Goal: Transaction & Acquisition: Download file/media

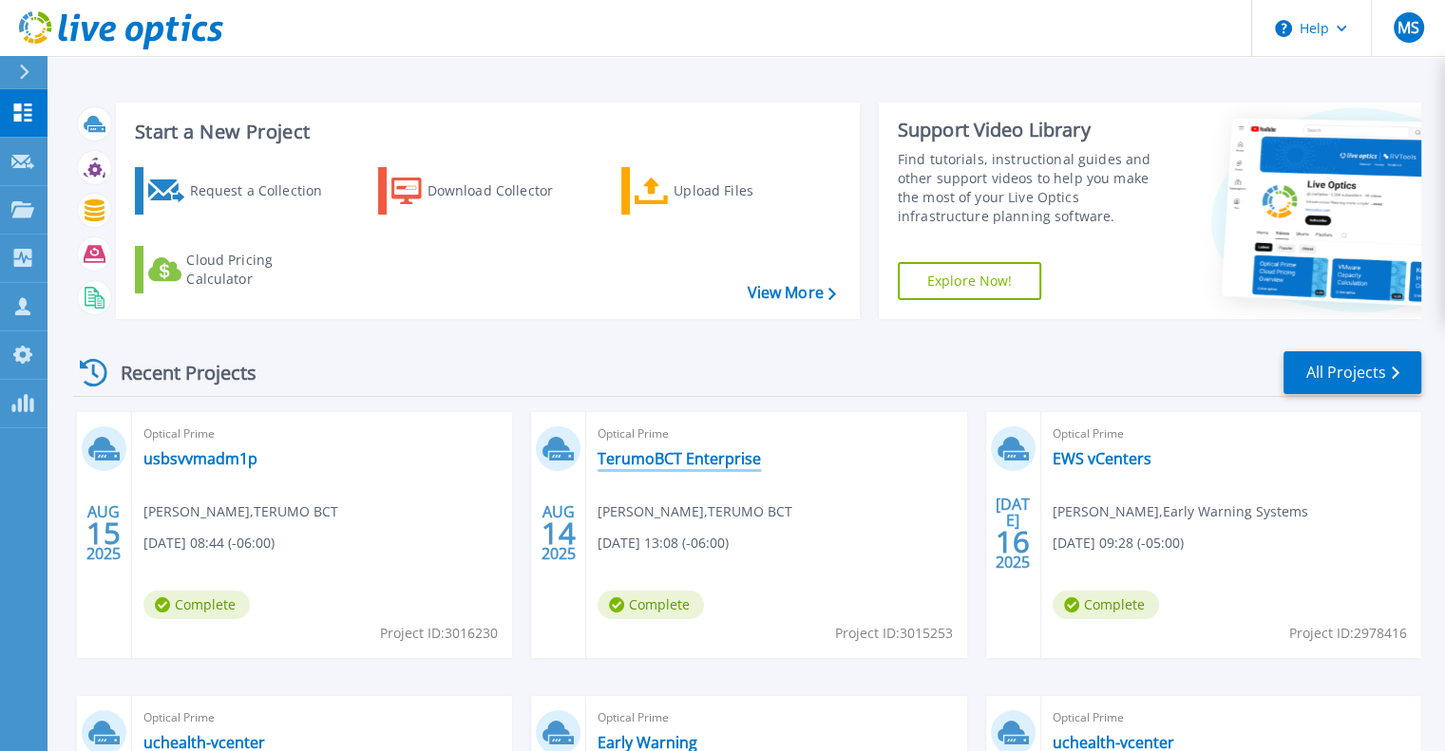
click at [668, 458] on link "TerumoBCT Enterprise" at bounding box center [678, 458] width 163 height 19
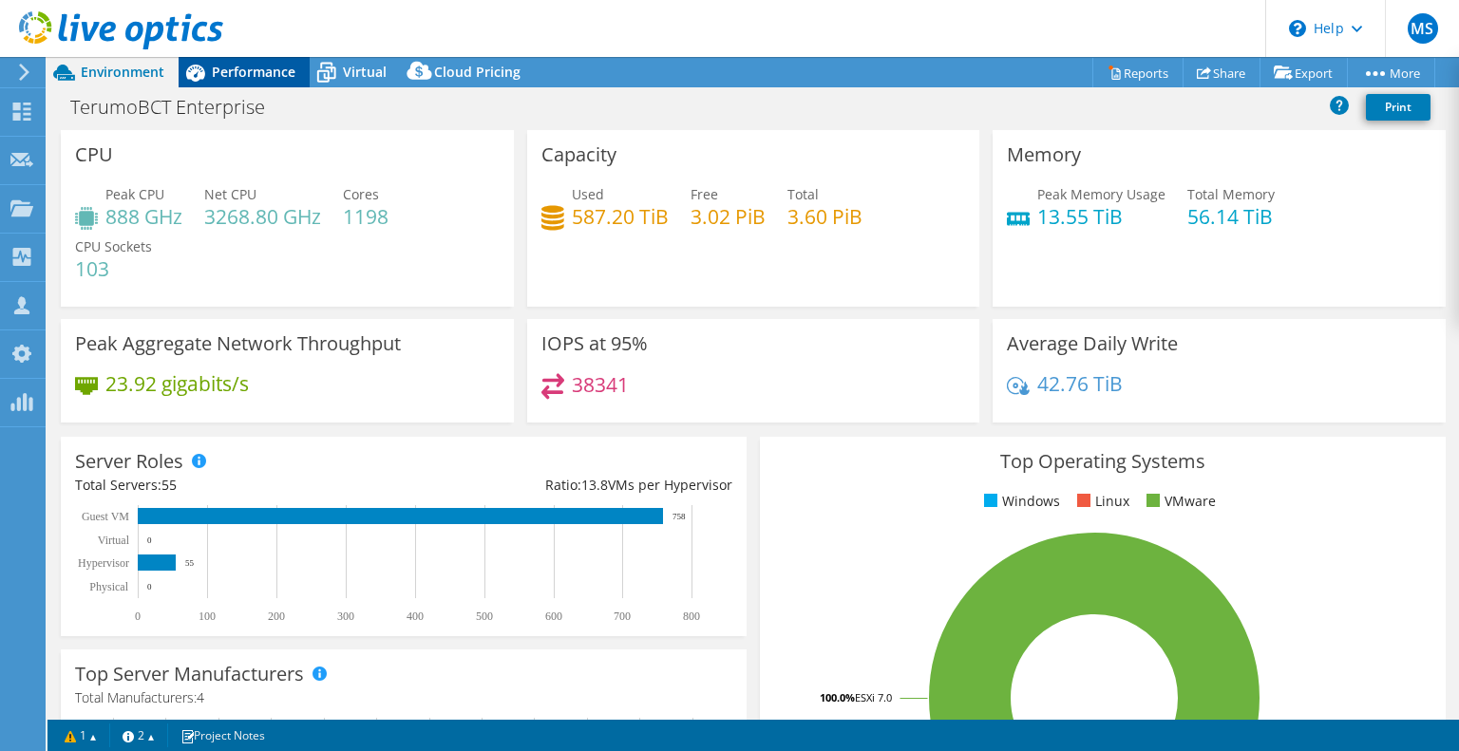
click at [261, 69] on span "Performance" at bounding box center [254, 72] width 84 height 18
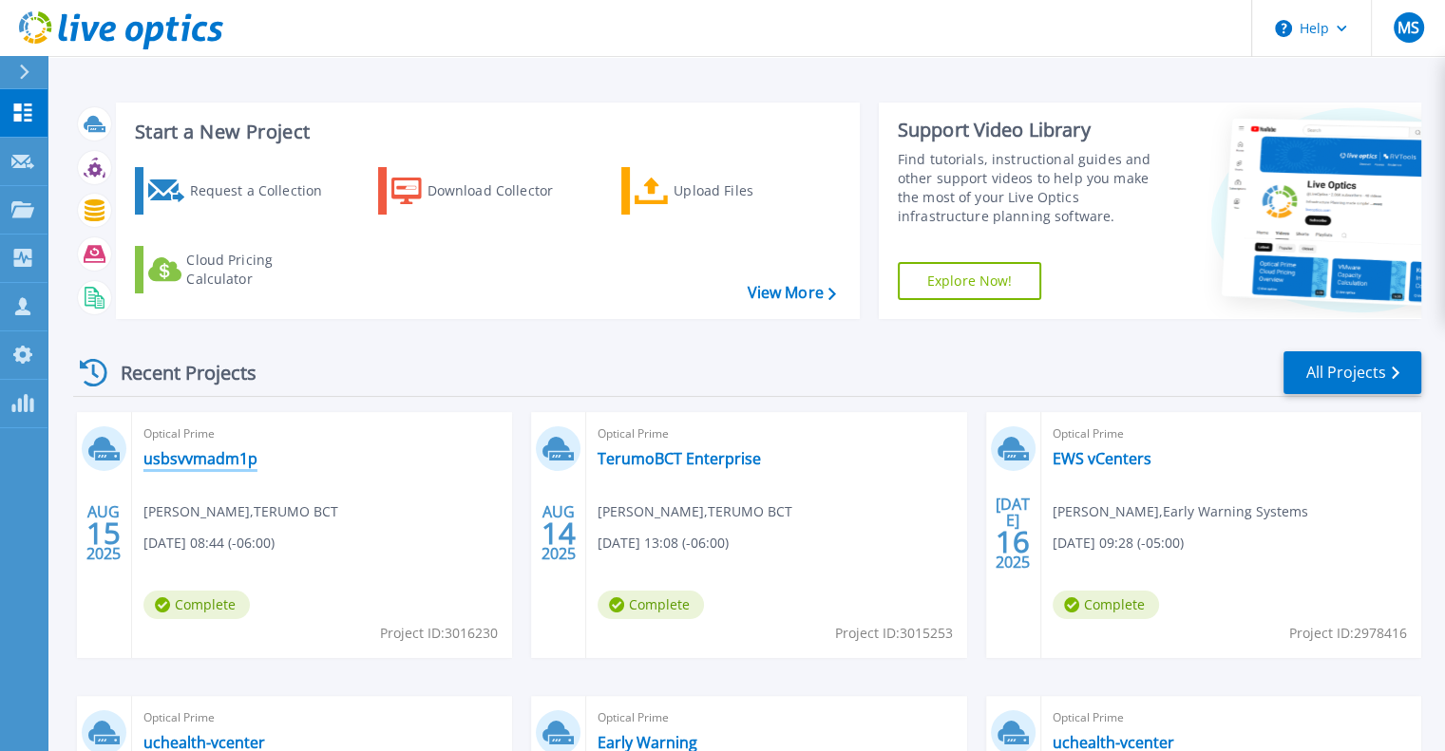
click at [227, 459] on link "usbsvvmadm1p" at bounding box center [200, 458] width 114 height 19
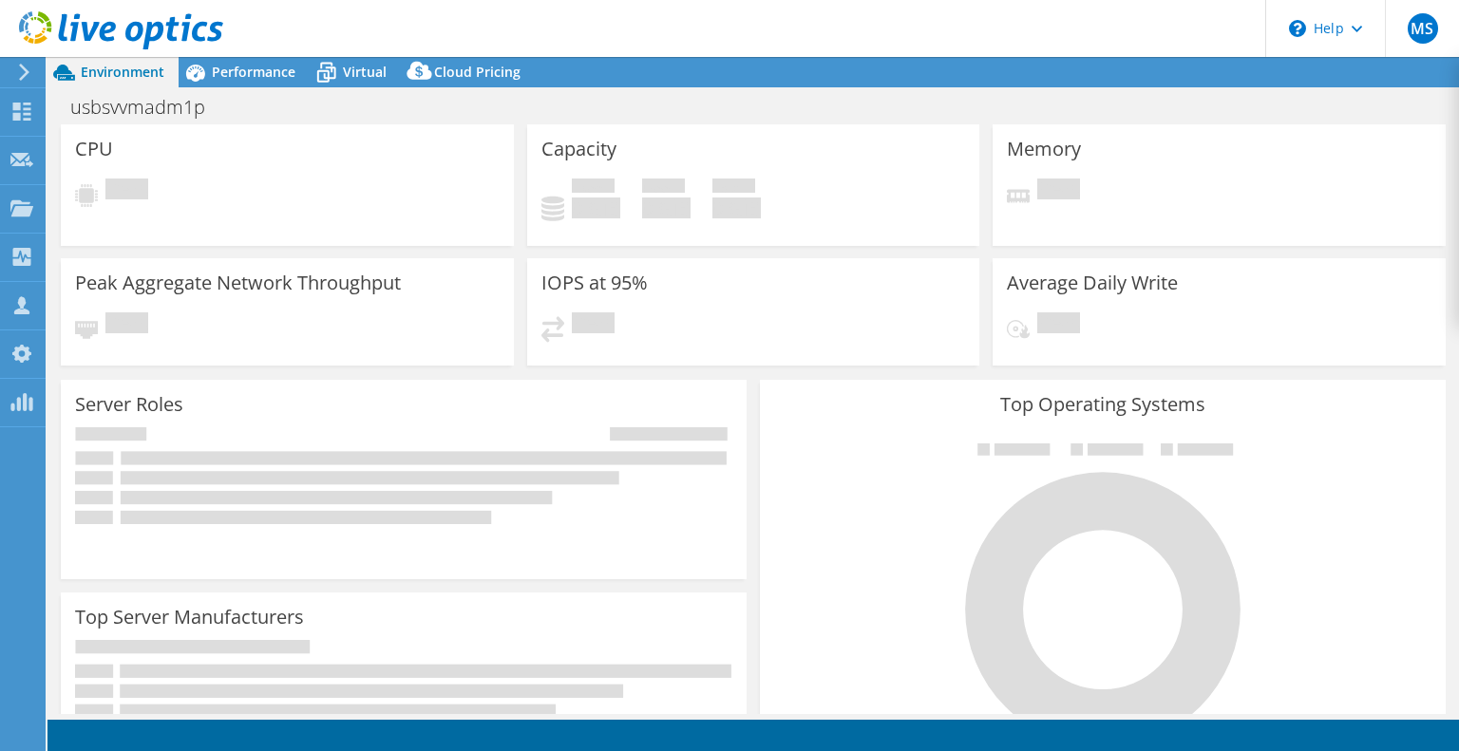
select select "USD"
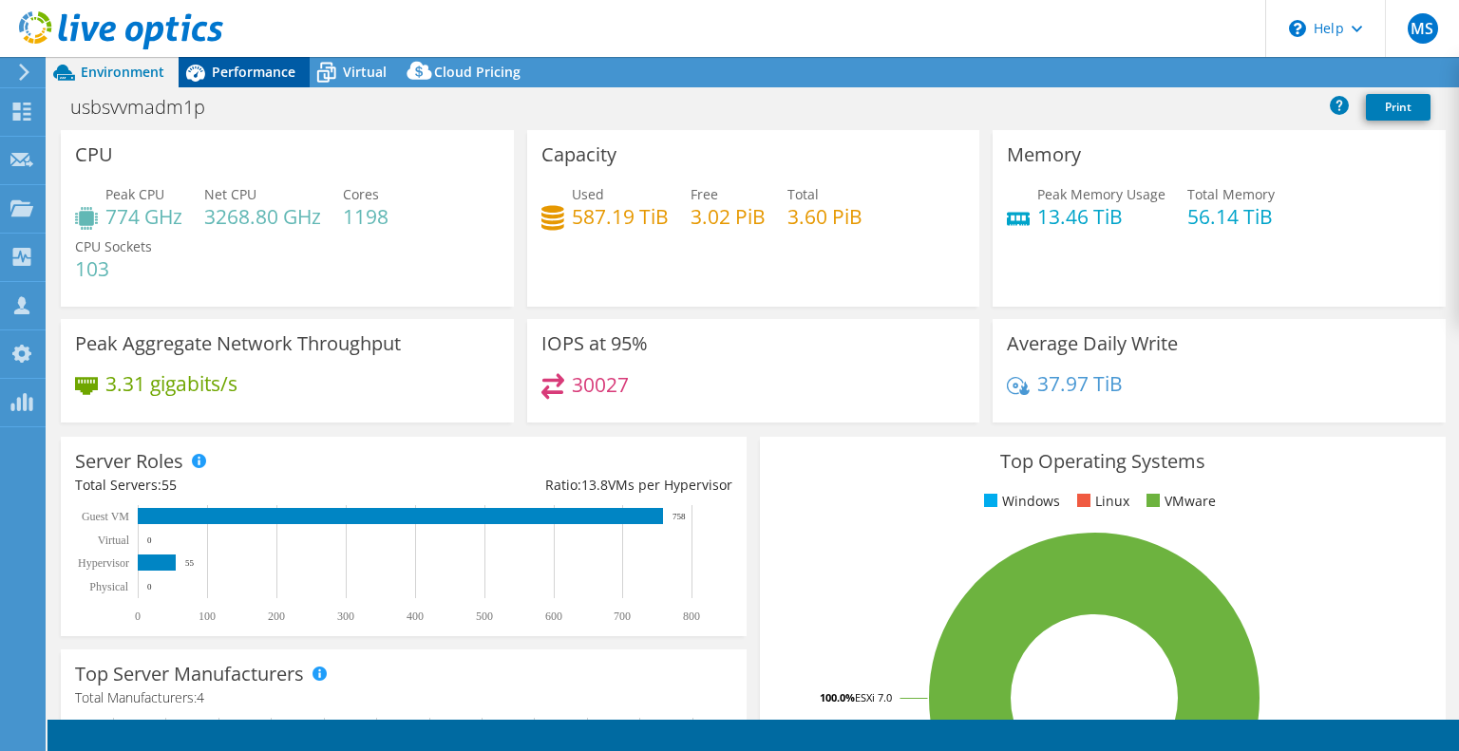
click at [274, 75] on span "Performance" at bounding box center [254, 72] width 84 height 18
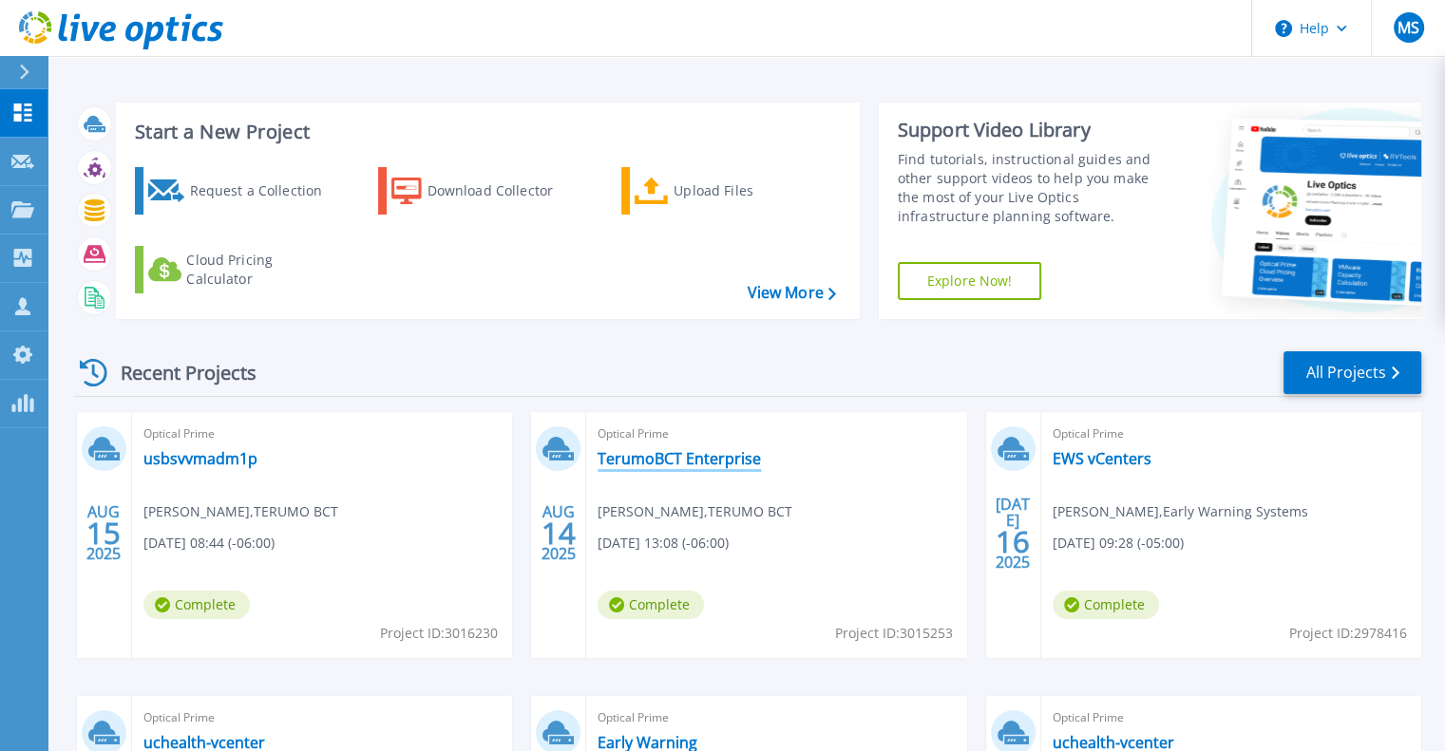
click at [721, 464] on link "TerumoBCT Enterprise" at bounding box center [678, 458] width 163 height 19
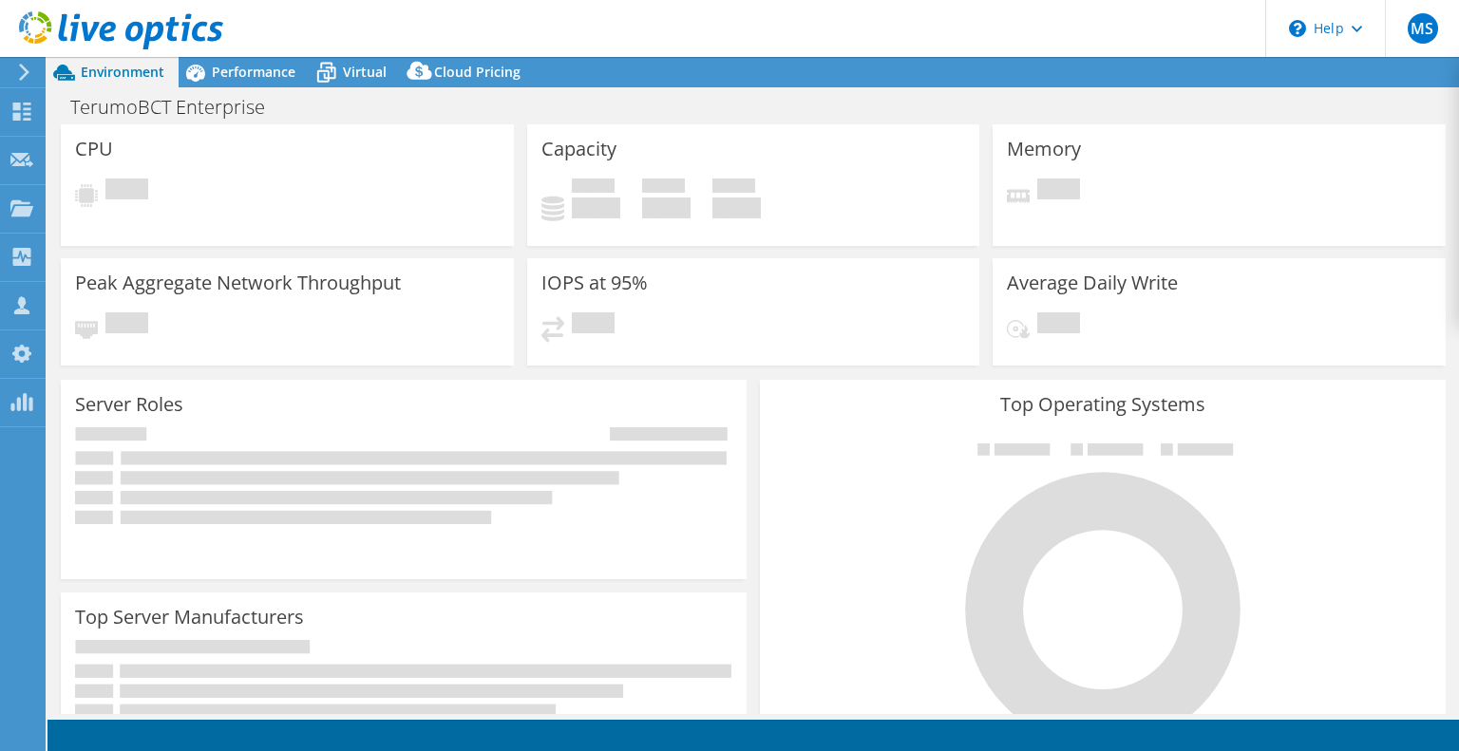
select select "USD"
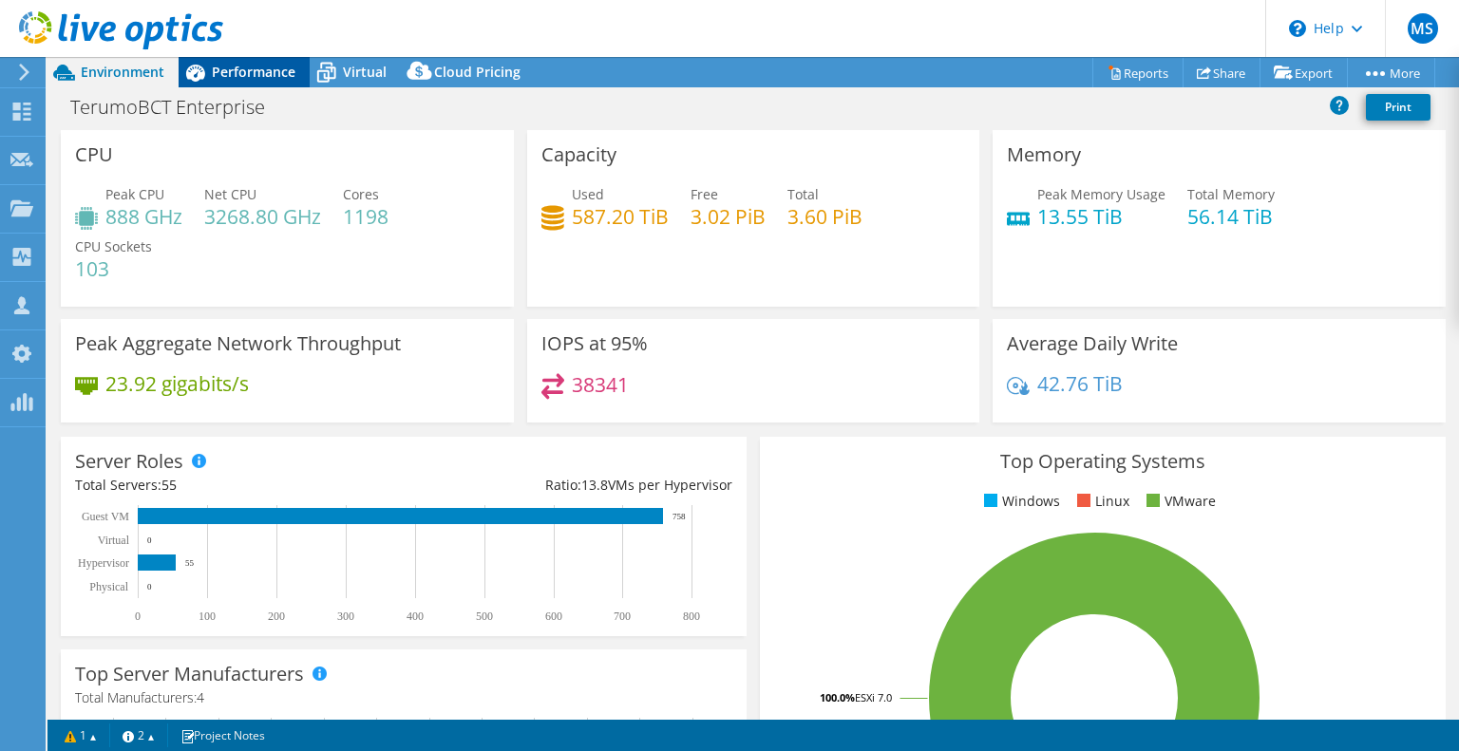
click at [236, 77] on span "Performance" at bounding box center [254, 72] width 84 height 18
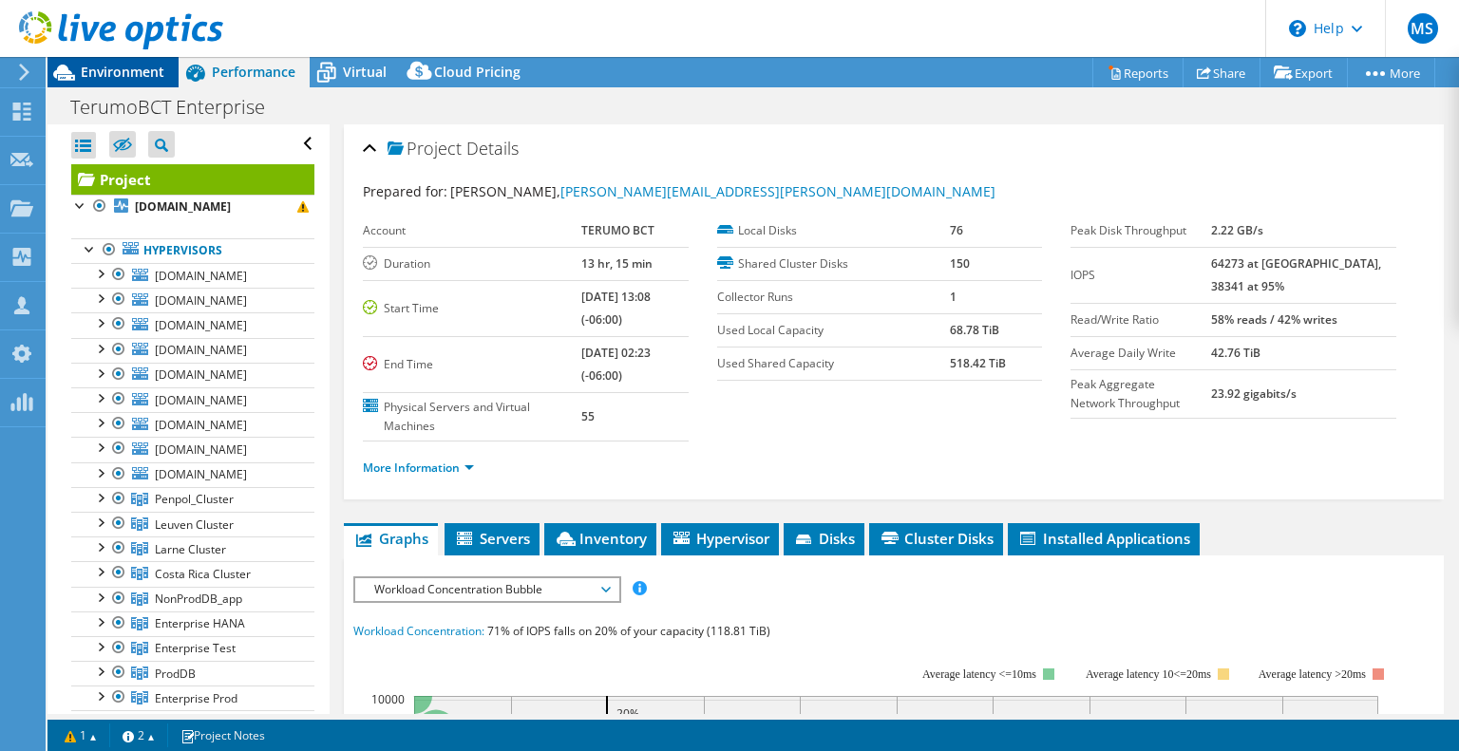
click at [87, 76] on span "Environment" at bounding box center [123, 72] width 84 height 18
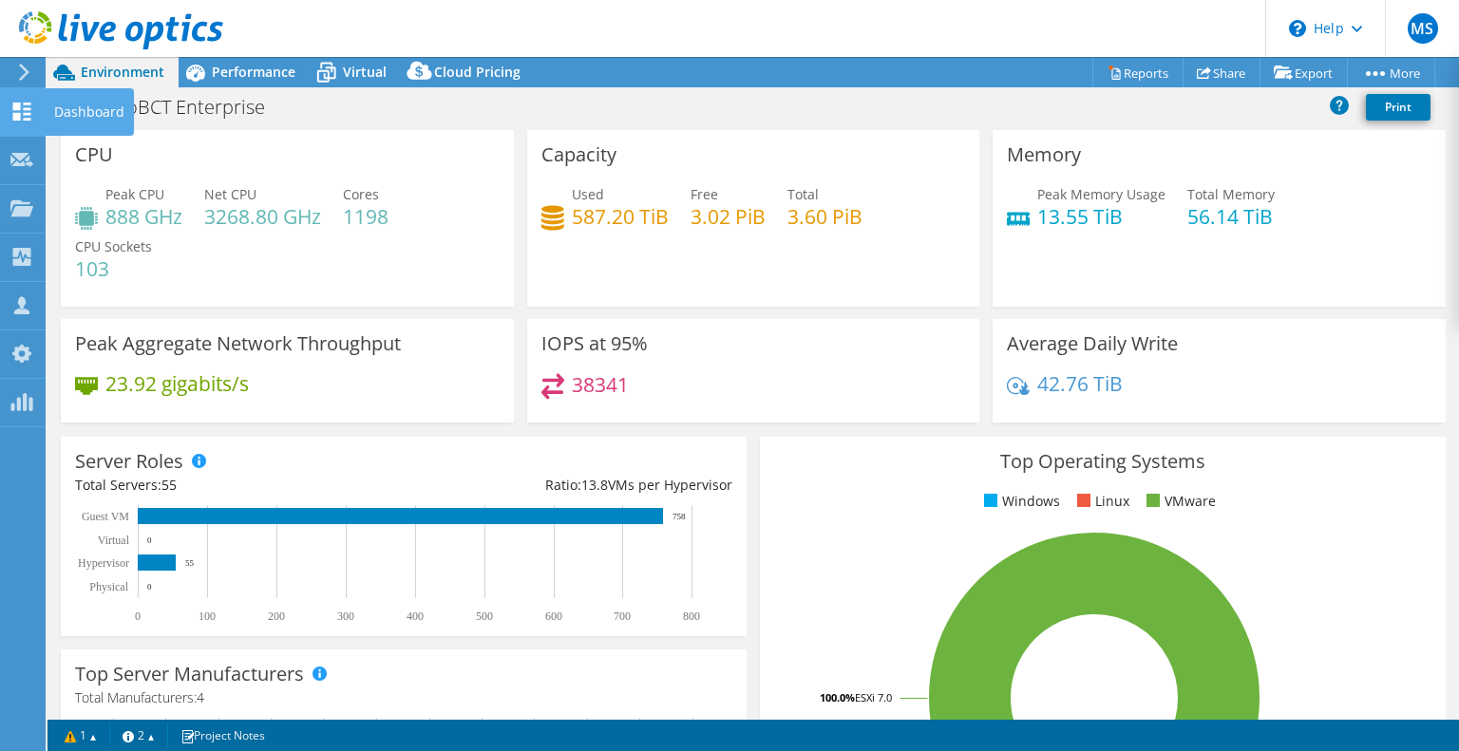
click at [22, 104] on icon at bounding box center [21, 112] width 23 height 18
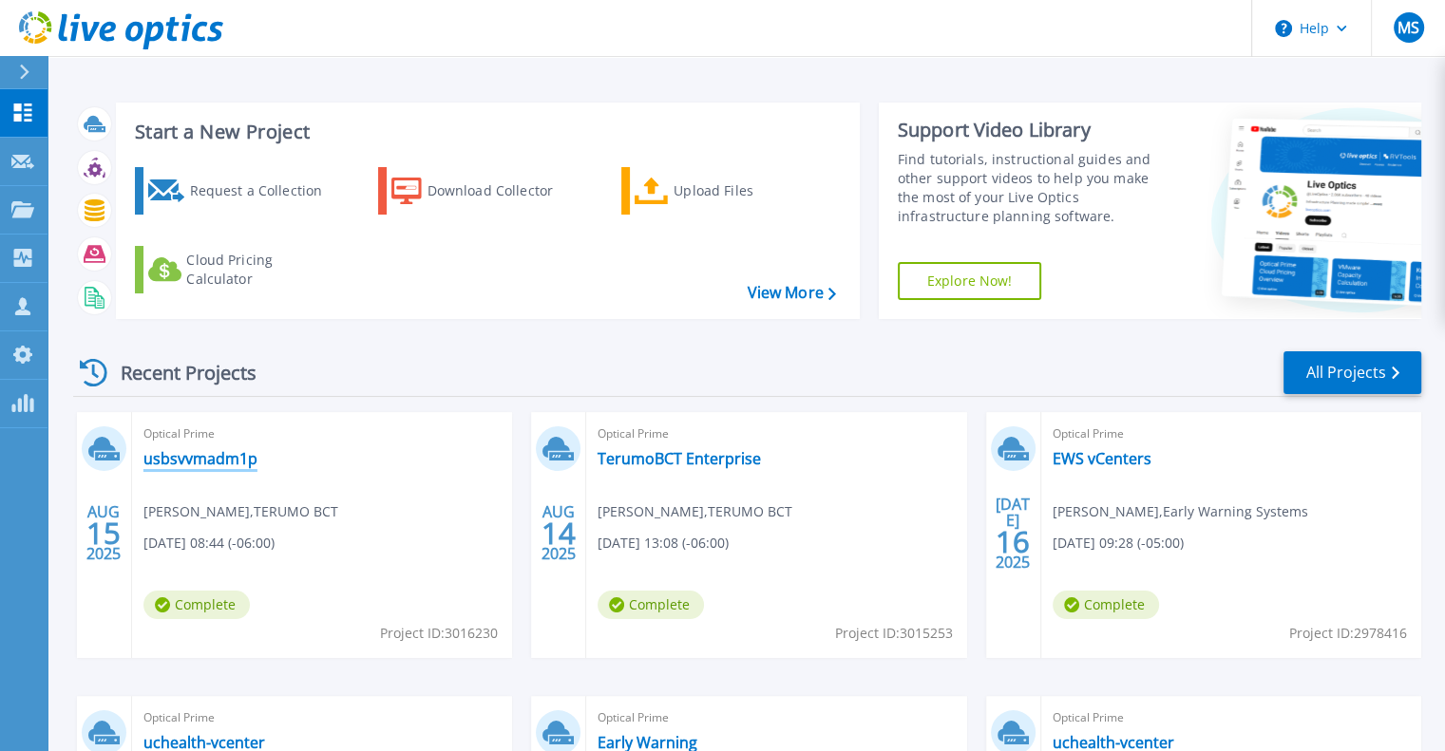
click at [171, 463] on link "usbsvvmadm1p" at bounding box center [200, 458] width 114 height 19
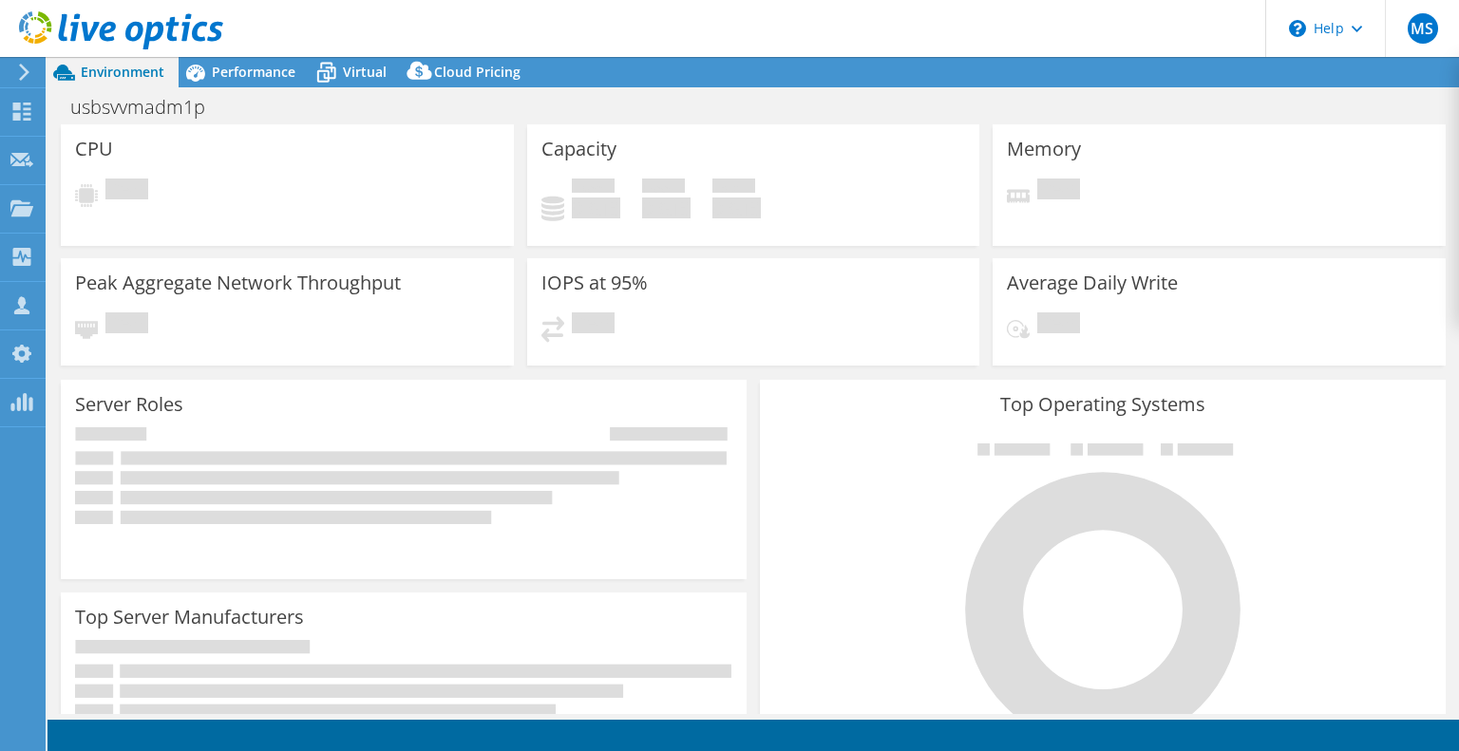
select select "USD"
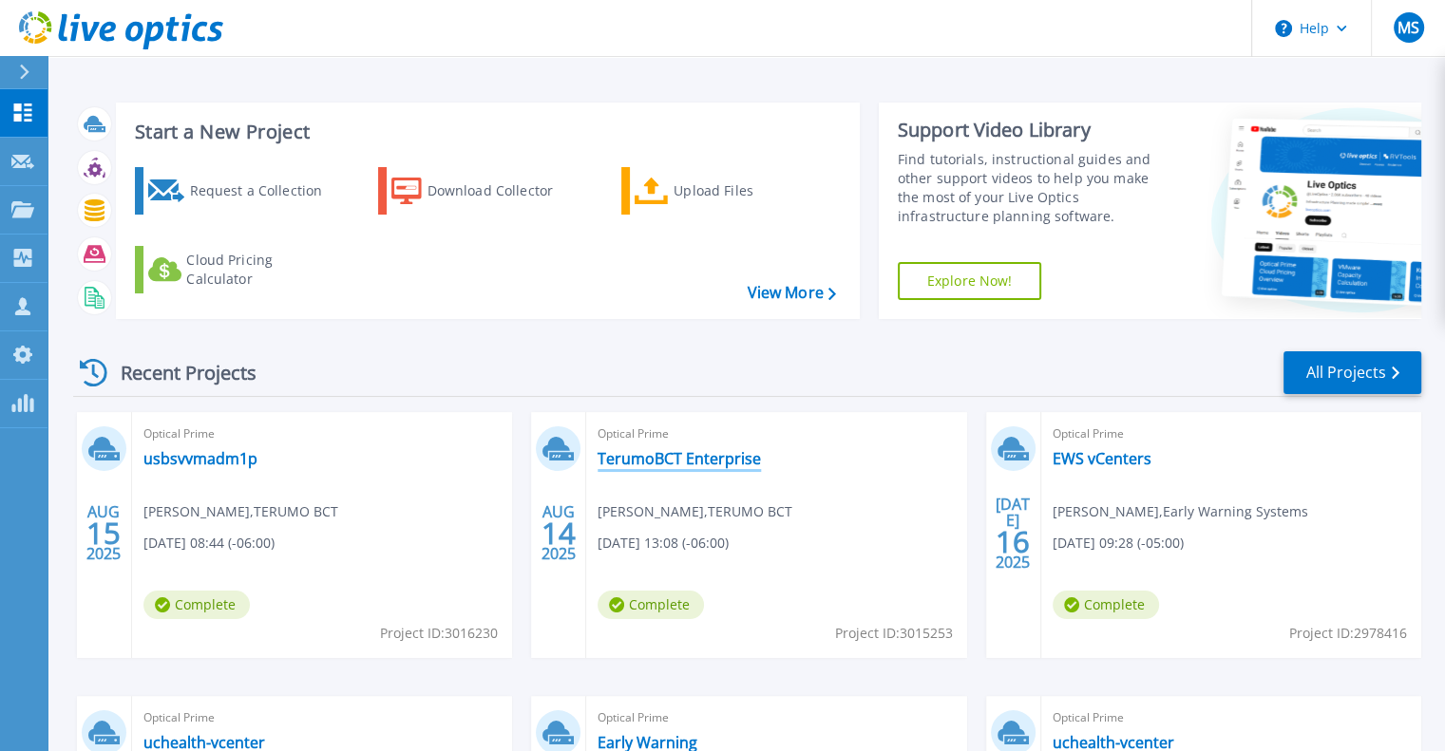
click at [665, 455] on link "TerumoBCT Enterprise" at bounding box center [678, 458] width 163 height 19
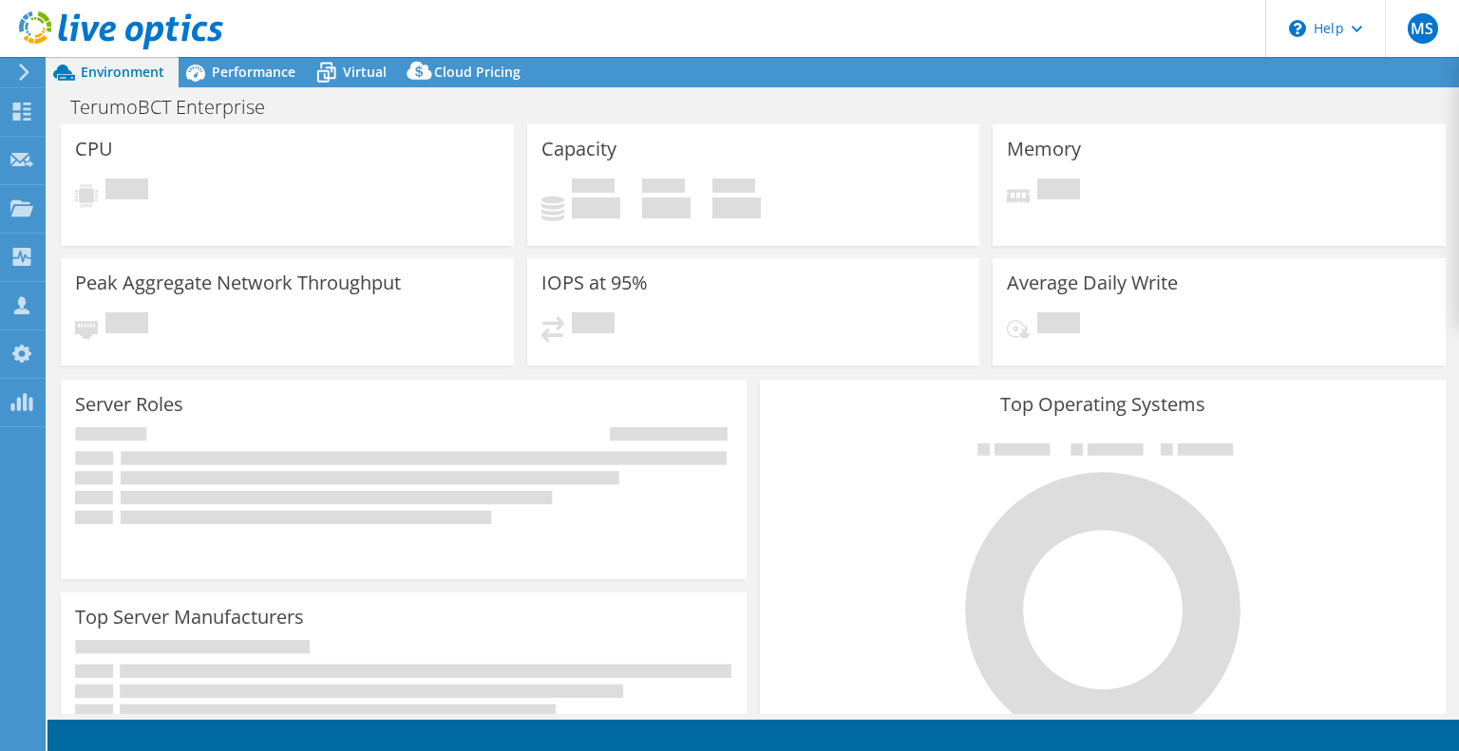
select select "USD"
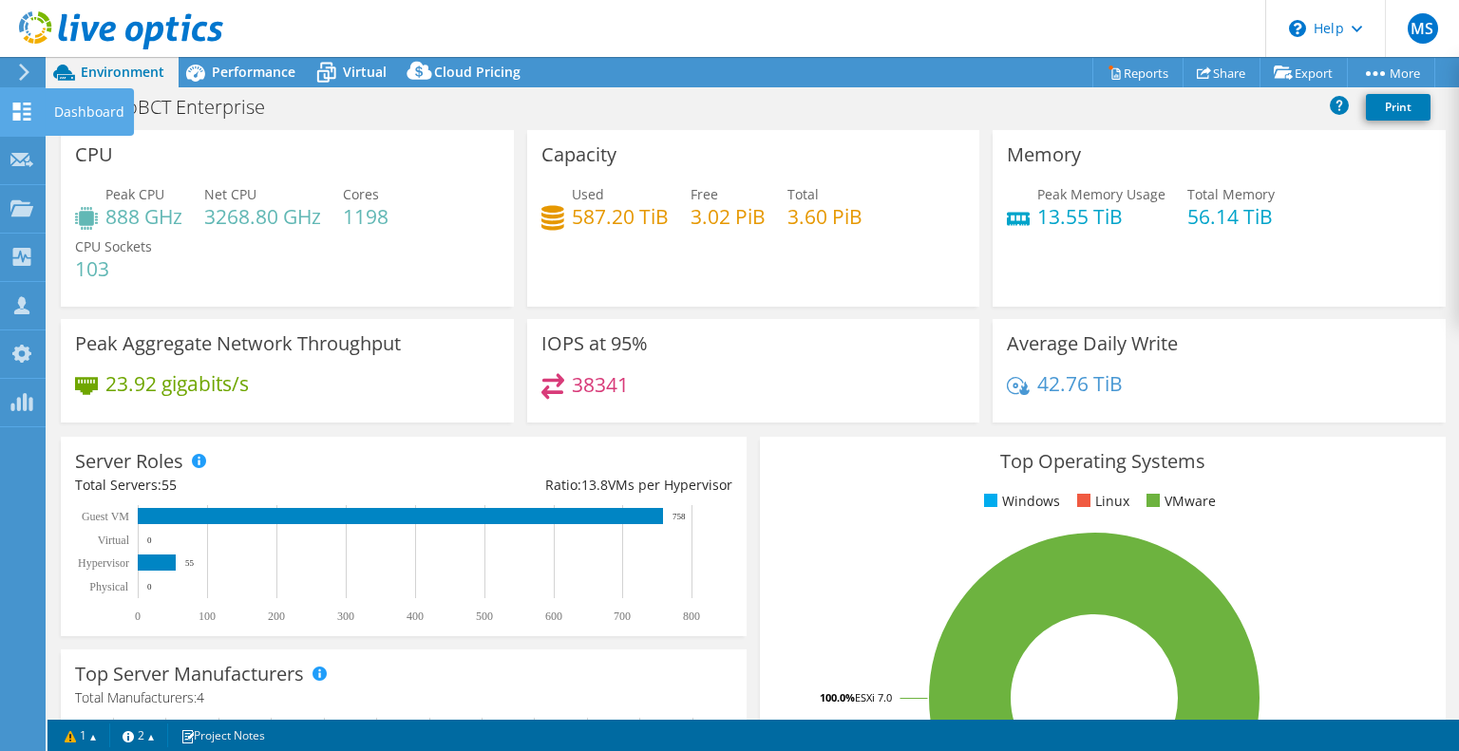
click at [23, 107] on use at bounding box center [22, 112] width 18 height 18
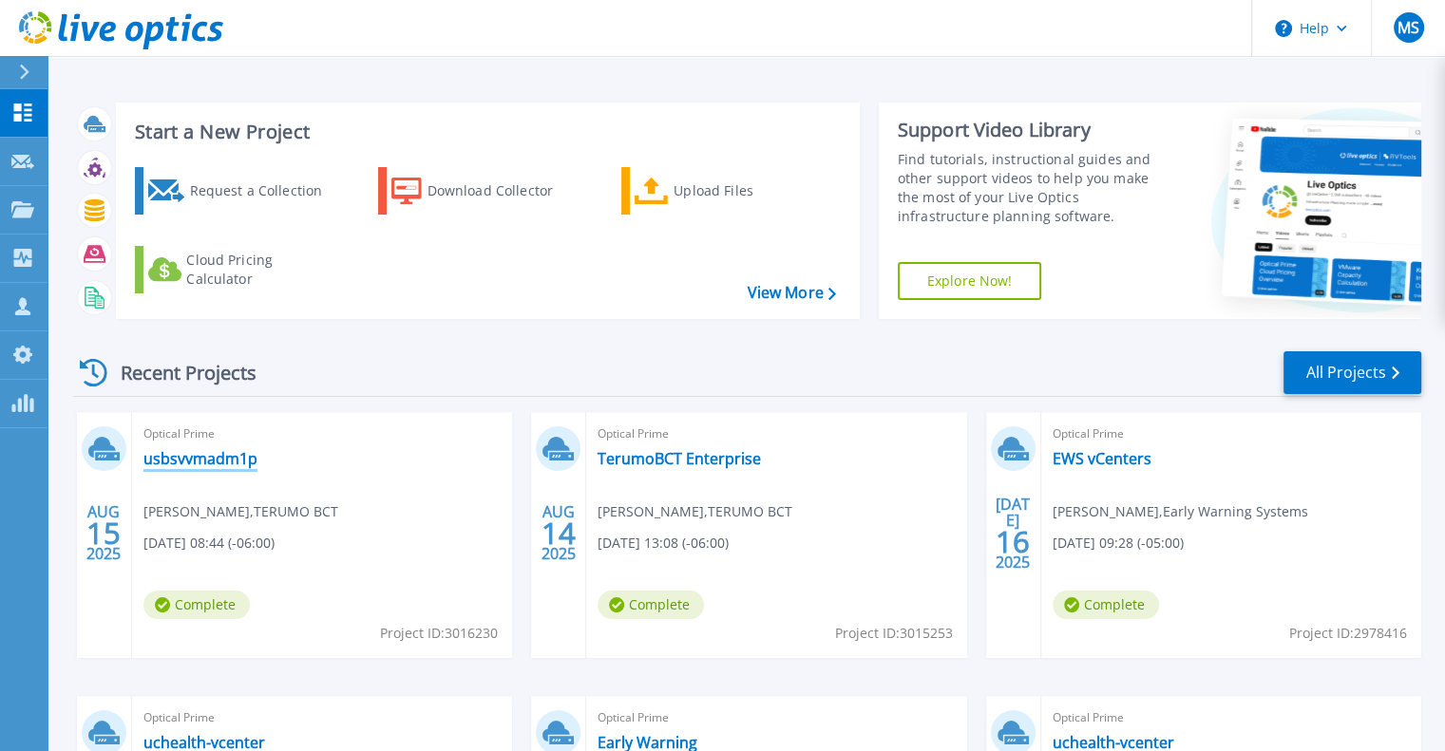
click at [221, 454] on link "usbsvvmadm1p" at bounding box center [200, 458] width 114 height 19
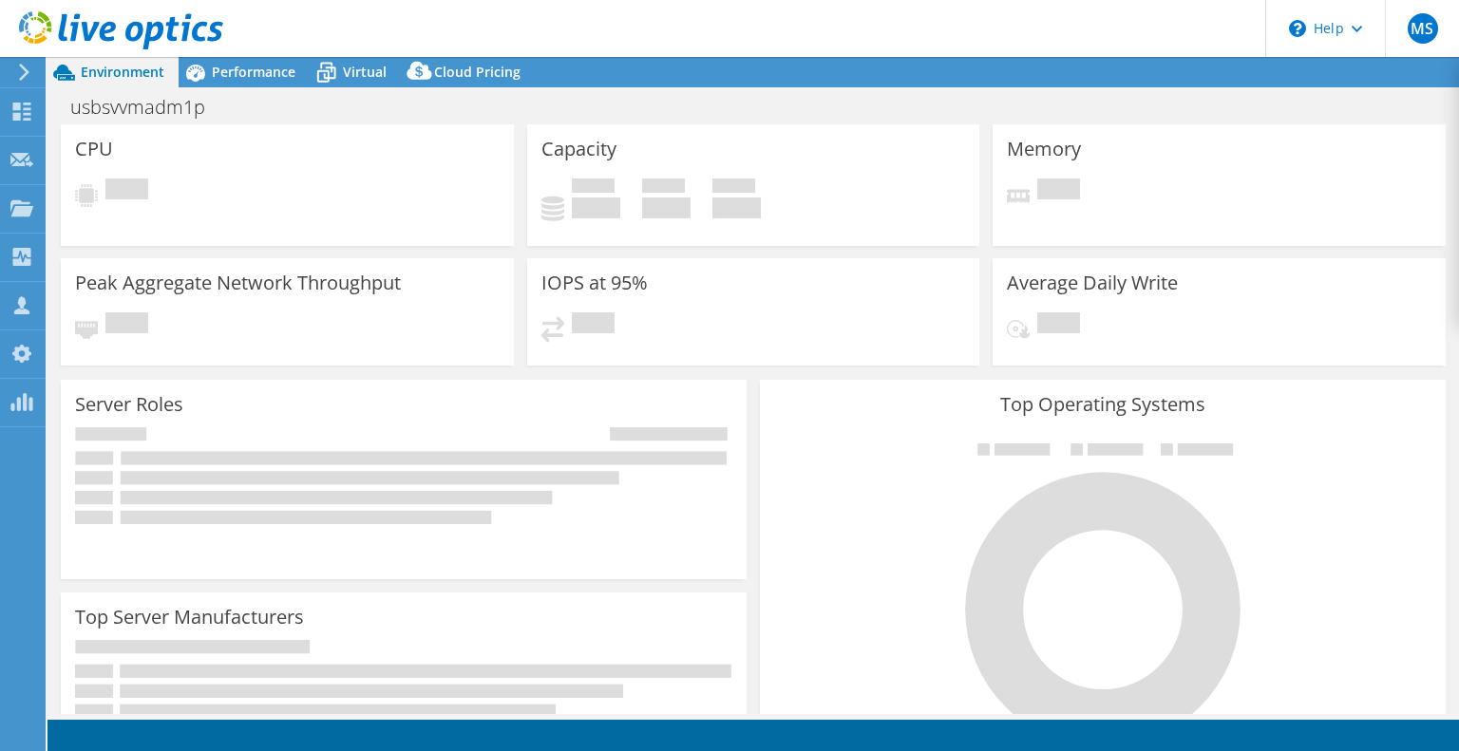
select select "USD"
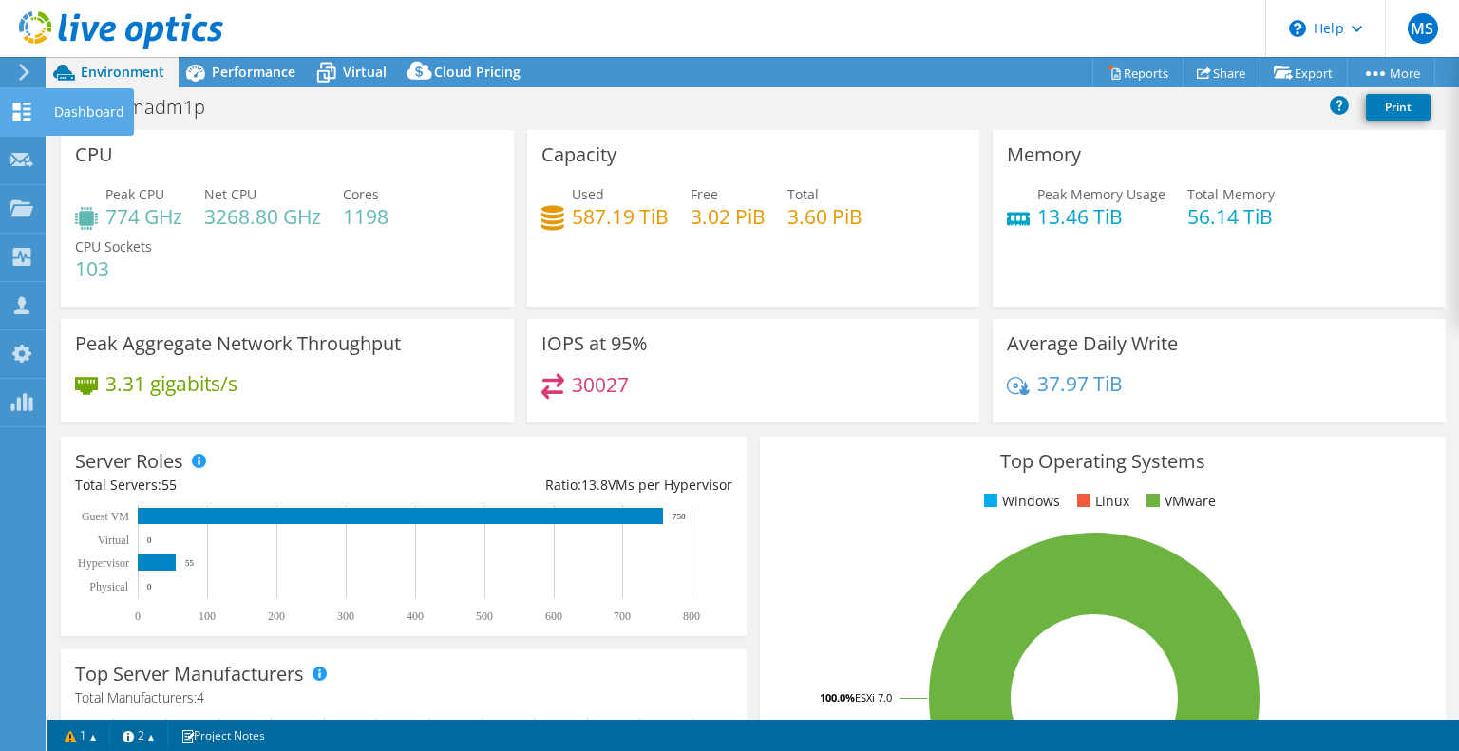
click at [13, 114] on use at bounding box center [22, 112] width 18 height 18
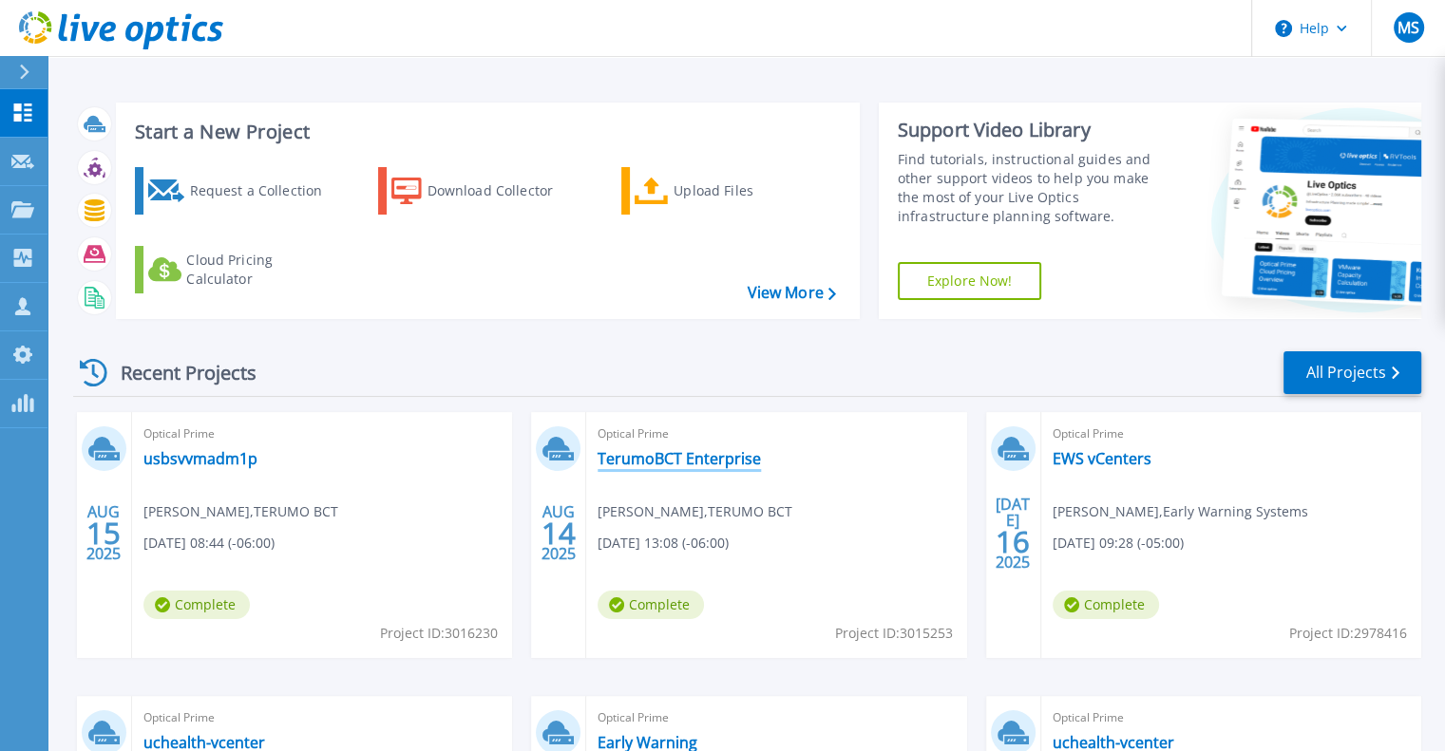
click at [648, 459] on link "TerumoBCT Enterprise" at bounding box center [678, 458] width 163 height 19
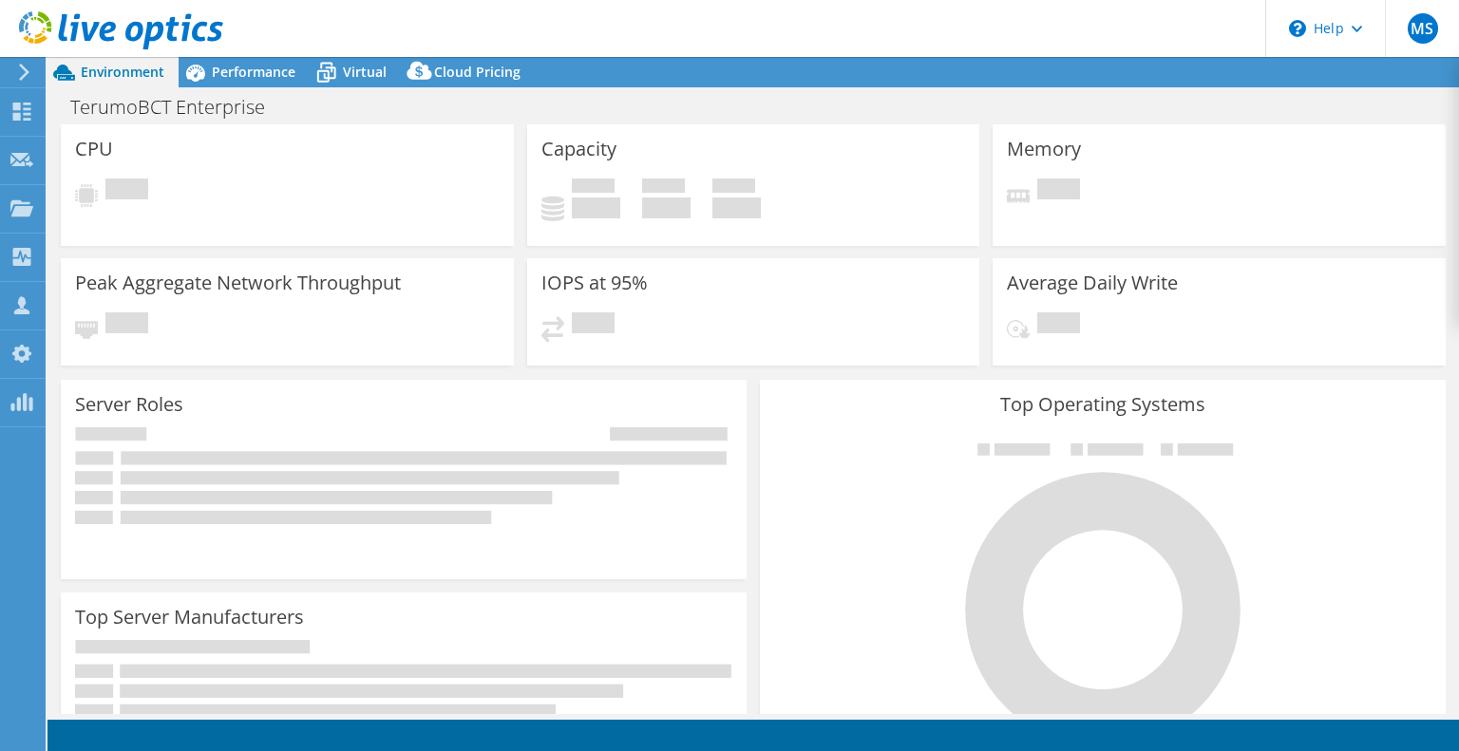
select select "USD"
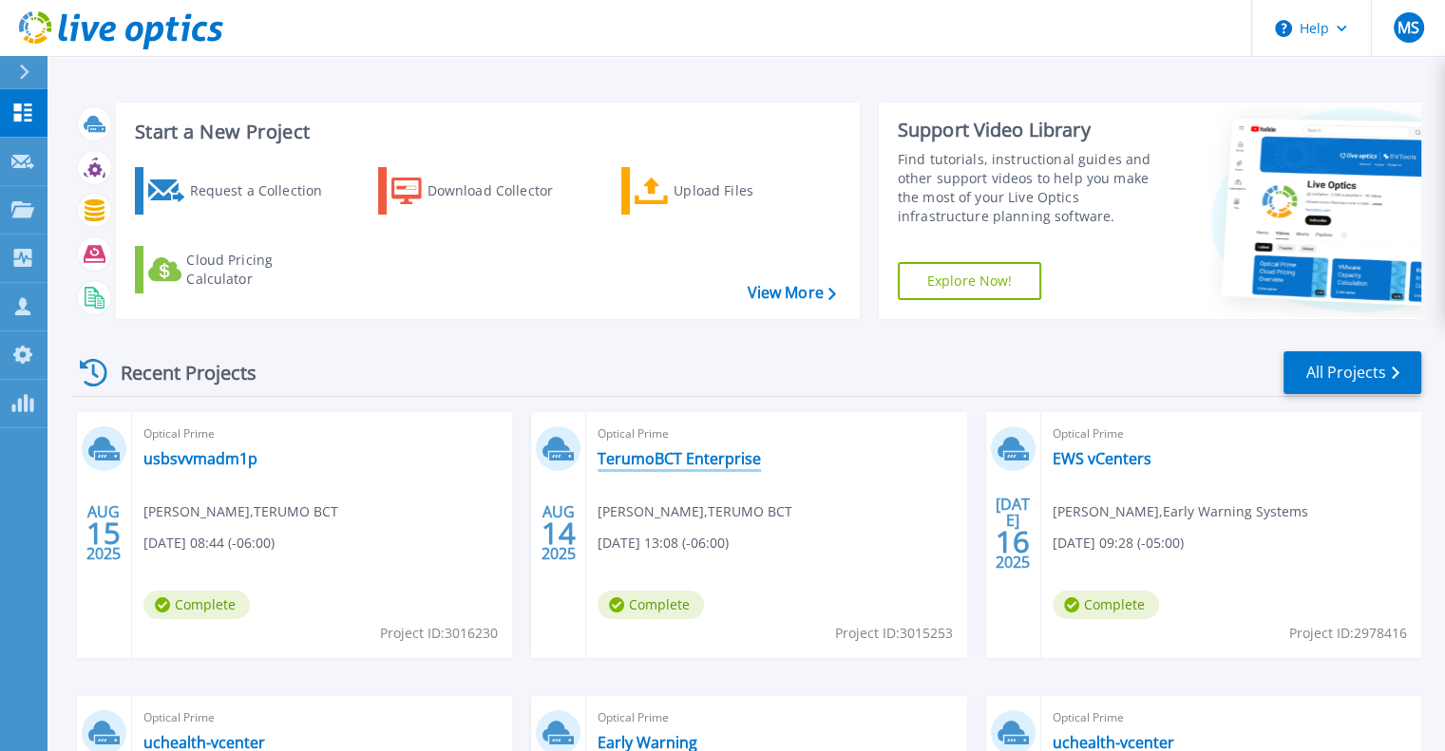
click at [653, 464] on link "TerumoBCT Enterprise" at bounding box center [678, 458] width 163 height 19
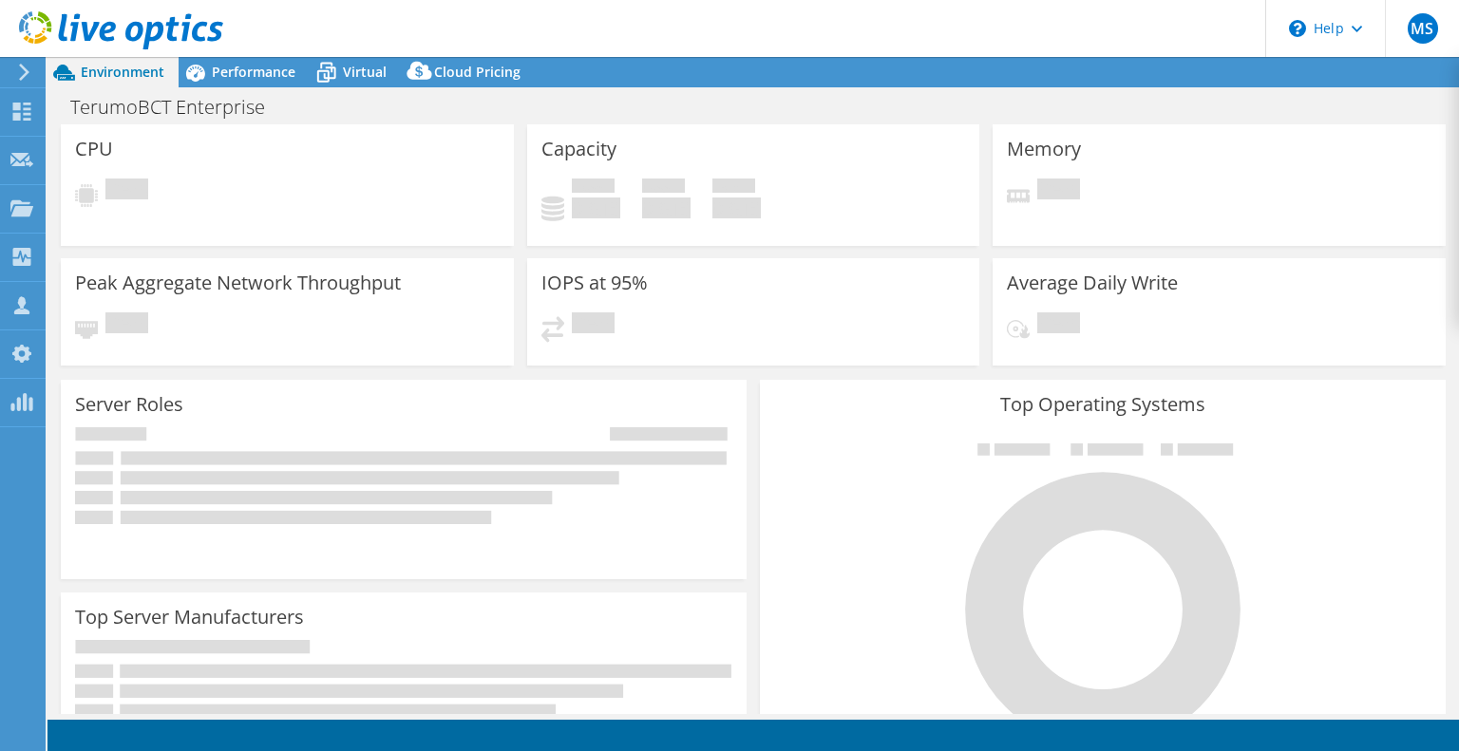
select select "USD"
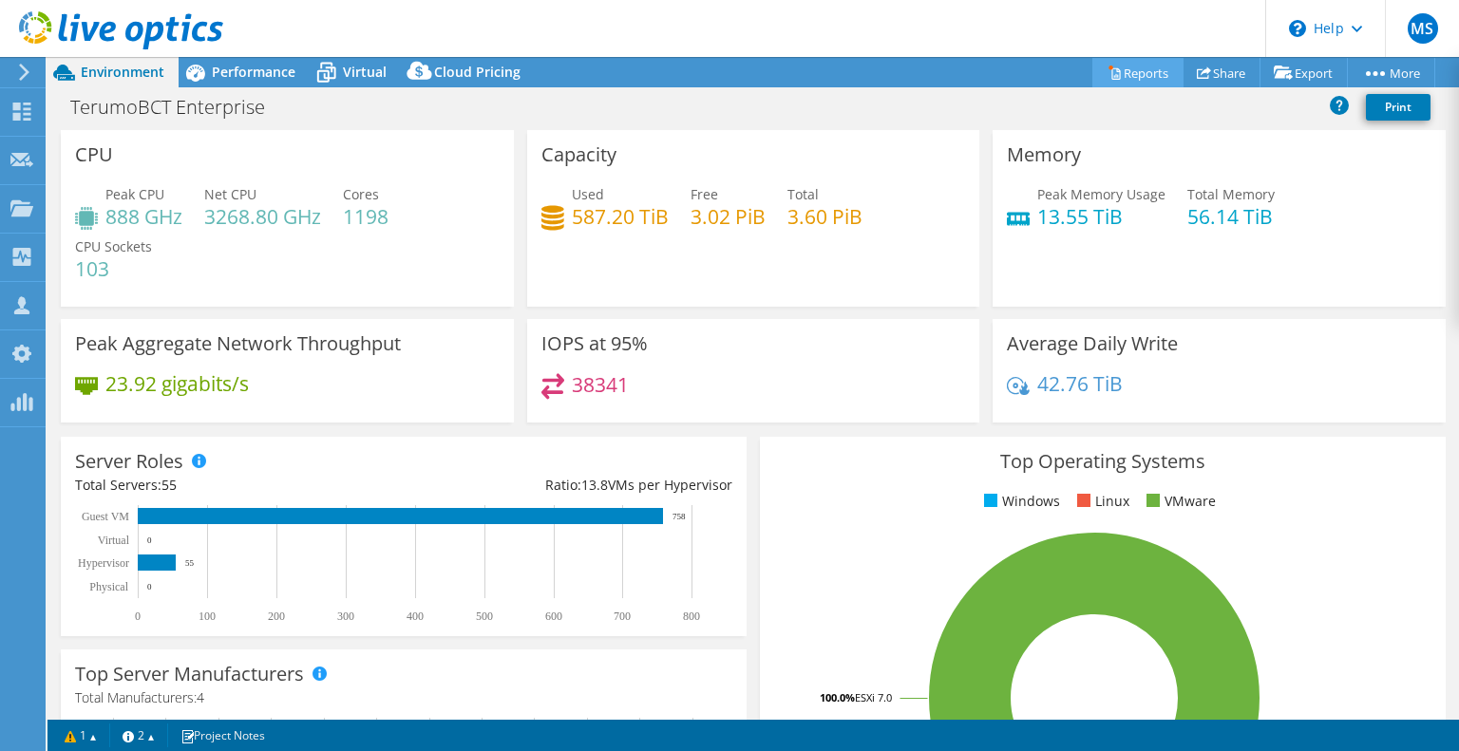
click at [1128, 76] on link "Reports" at bounding box center [1137, 72] width 91 height 29
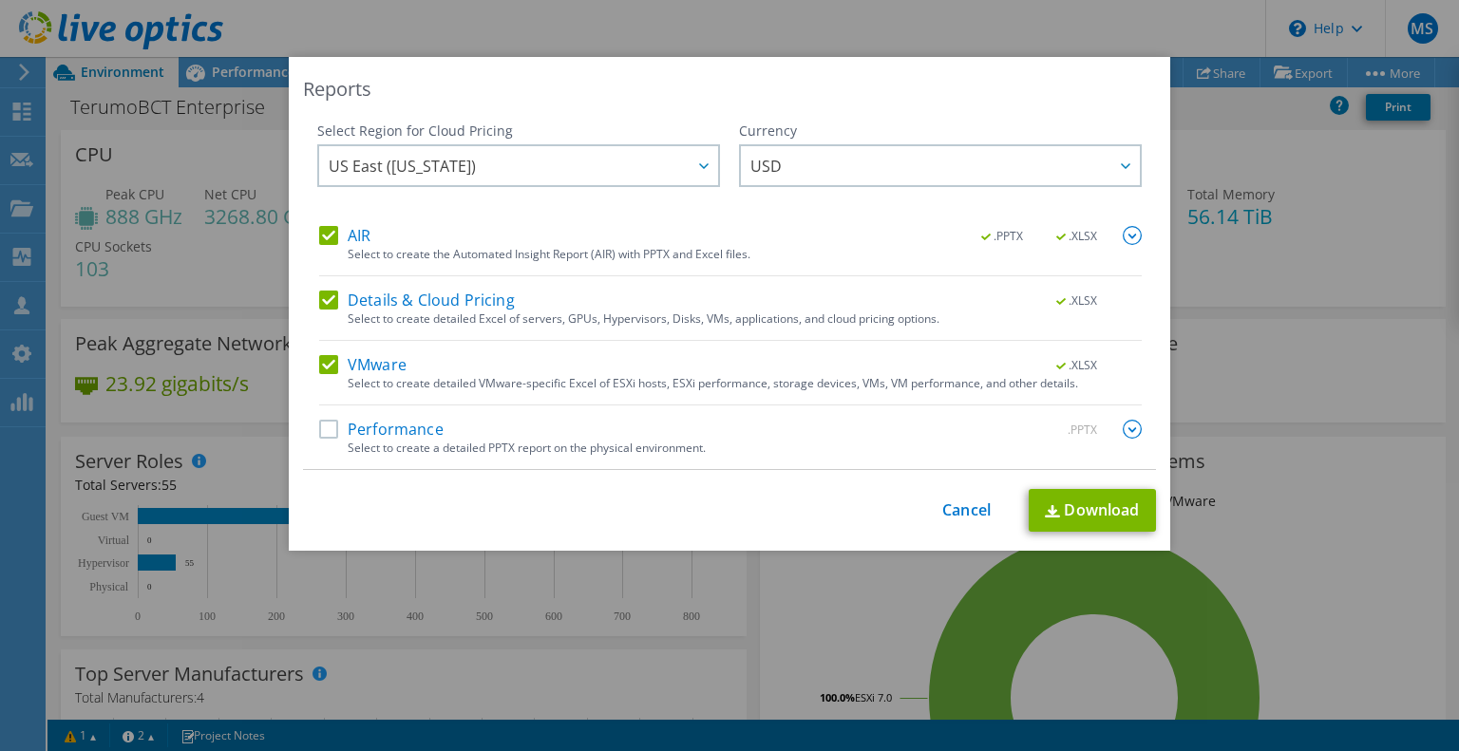
click at [319, 229] on label "AIR" at bounding box center [344, 235] width 51 height 19
click at [0, 0] on input "AIR" at bounding box center [0, 0] width 0 height 0
click at [319, 298] on label "Details & Cloud Pricing" at bounding box center [417, 300] width 196 height 19
click at [0, 0] on input "Details & Cloud Pricing" at bounding box center [0, 0] width 0 height 0
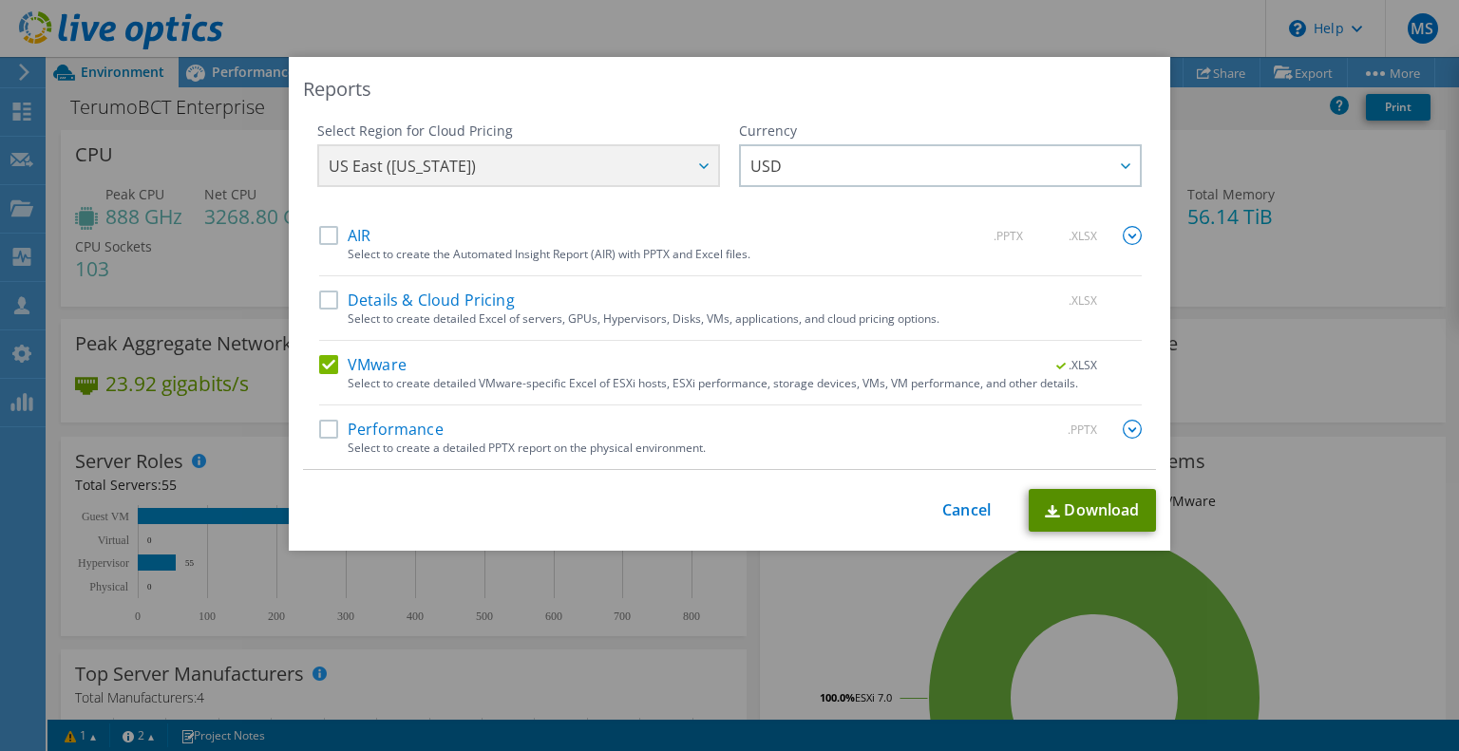
click at [1073, 504] on link "Download" at bounding box center [1092, 510] width 127 height 43
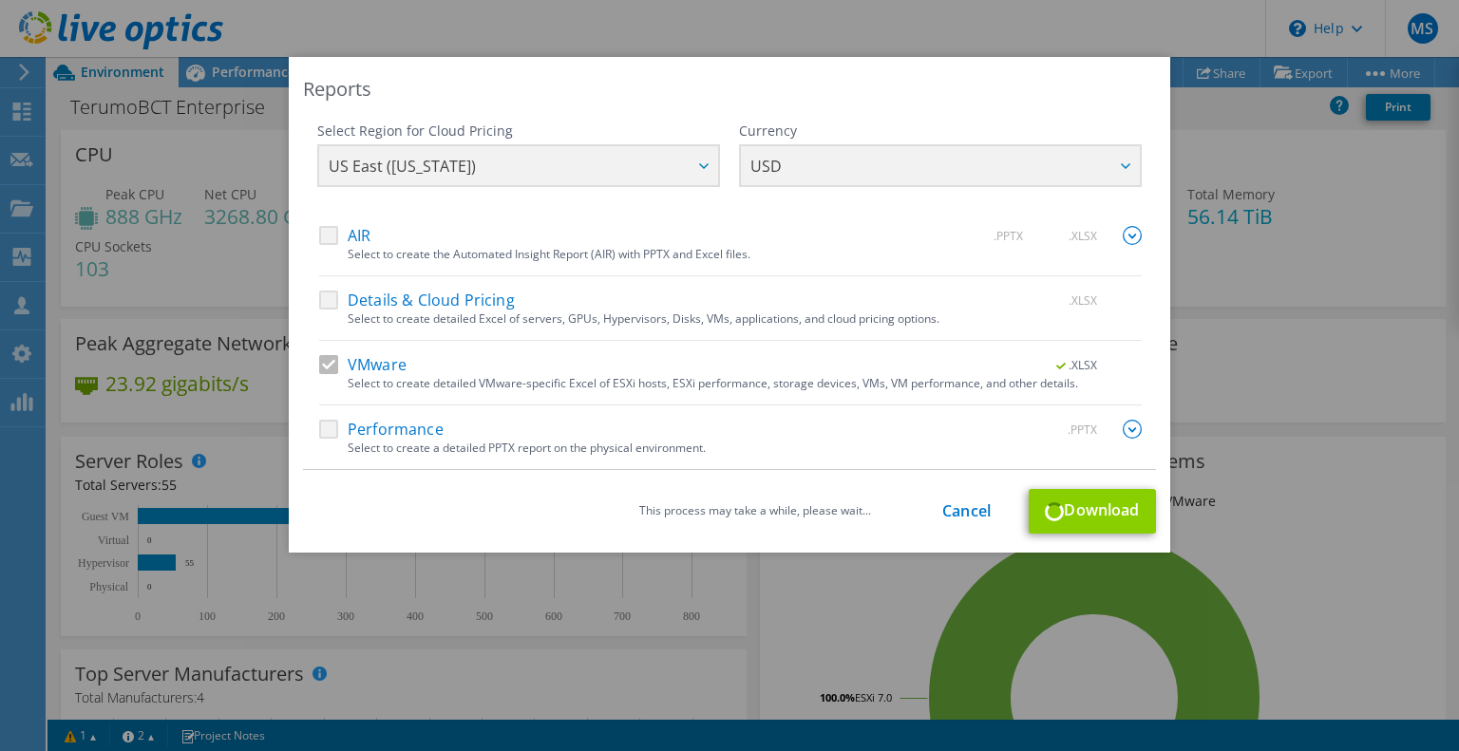
click at [1073, 504] on div "This process may take a while, please wait... Cancel Download" at bounding box center [729, 511] width 853 height 45
